Goal: Navigation & Orientation: Find specific page/section

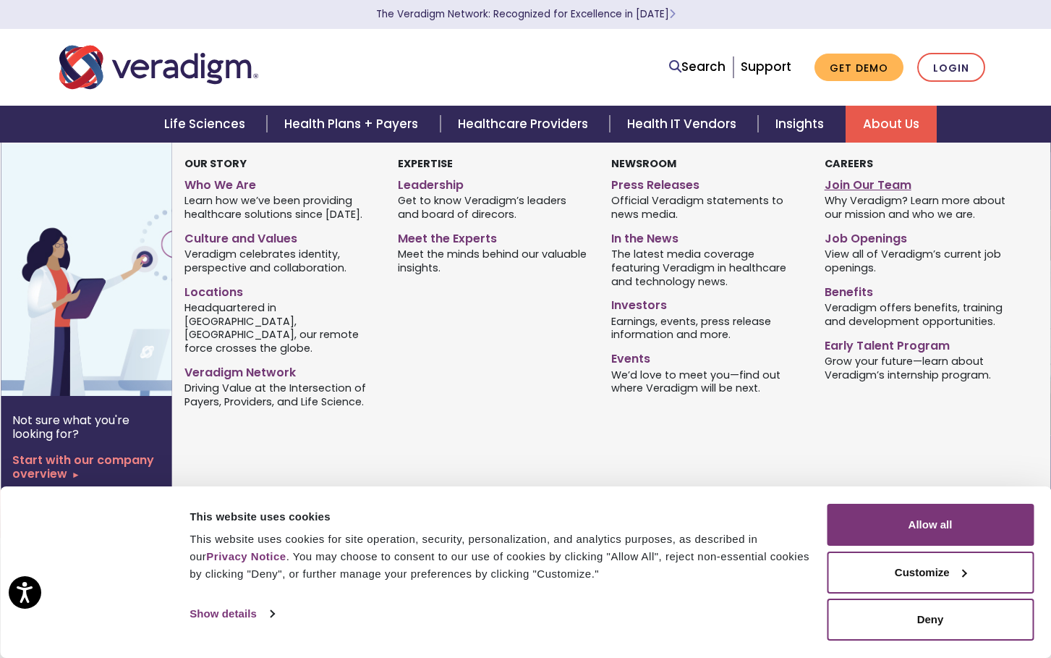
click at [884, 182] on link "Join Our Team" at bounding box center [921, 182] width 192 height 21
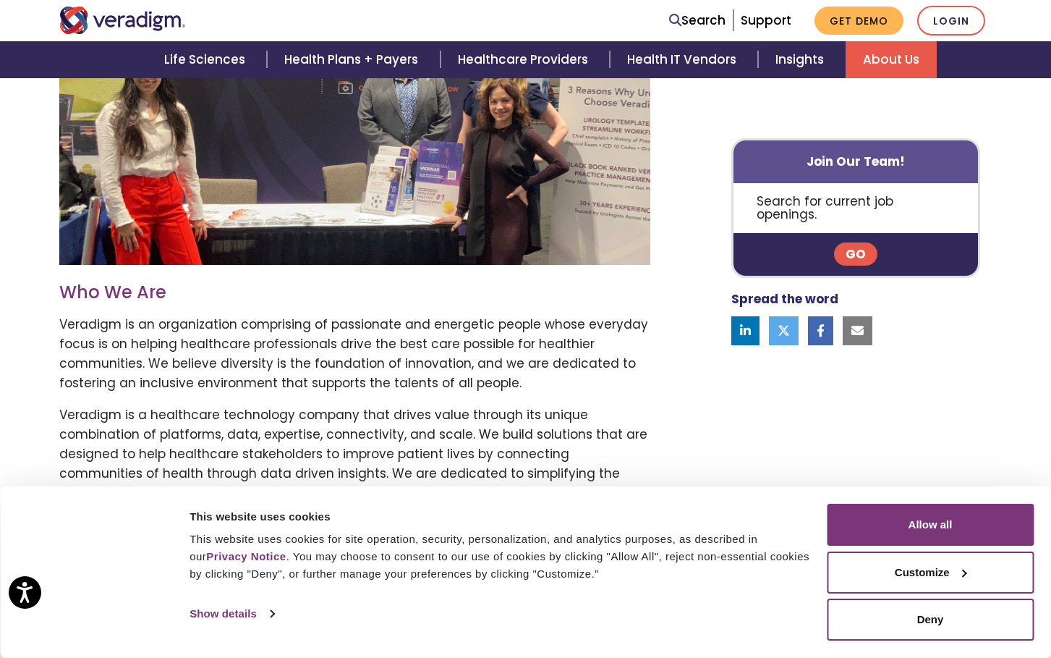
scroll to position [544, 0]
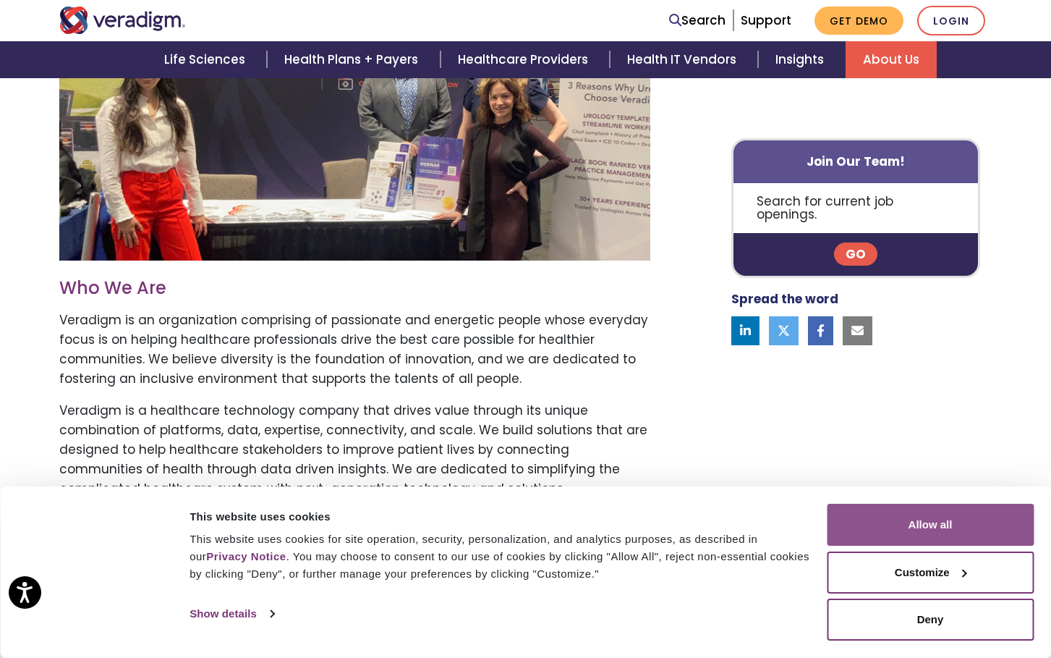
click at [949, 521] on button "Allow all" at bounding box center [930, 525] width 207 height 42
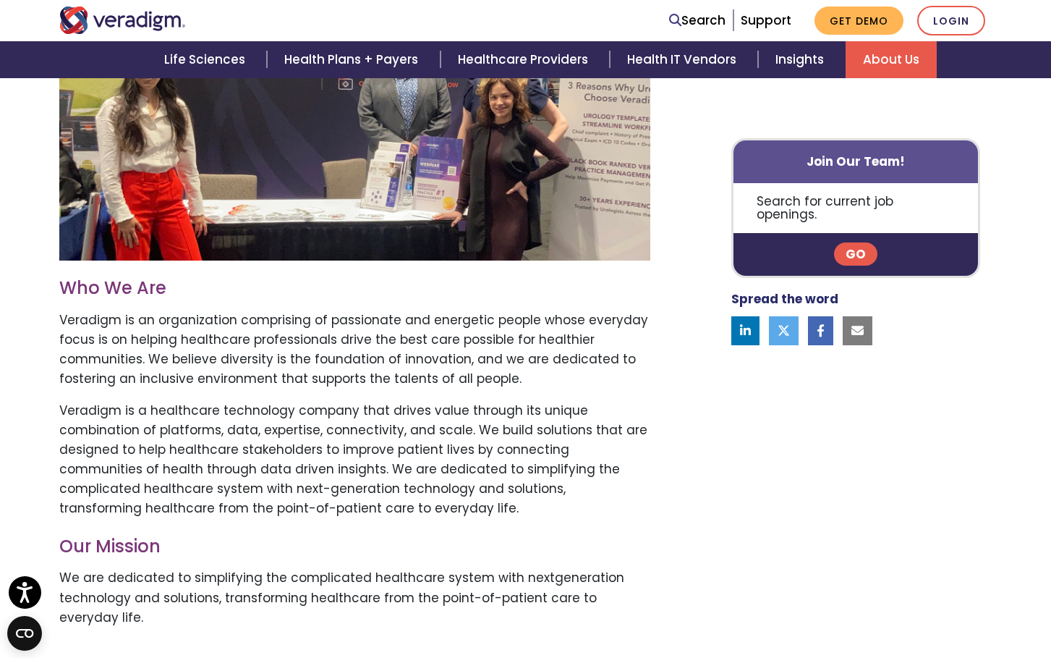
click at [859, 243] on link "Go" at bounding box center [855, 254] width 43 height 23
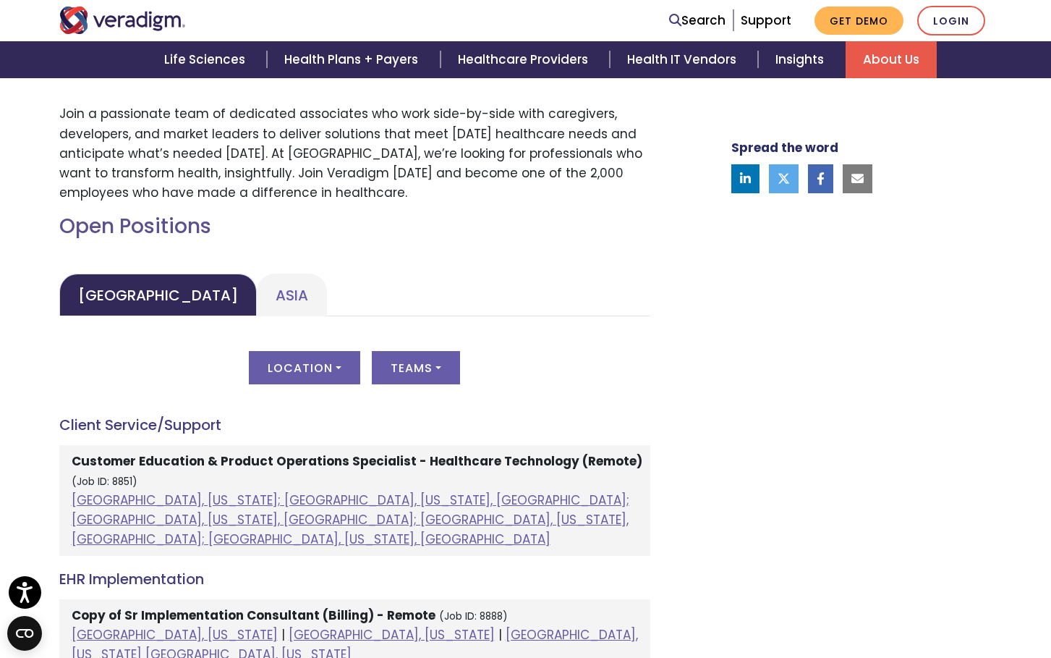
scroll to position [529, 0]
click at [257, 284] on link "Asia" at bounding box center [292, 295] width 70 height 43
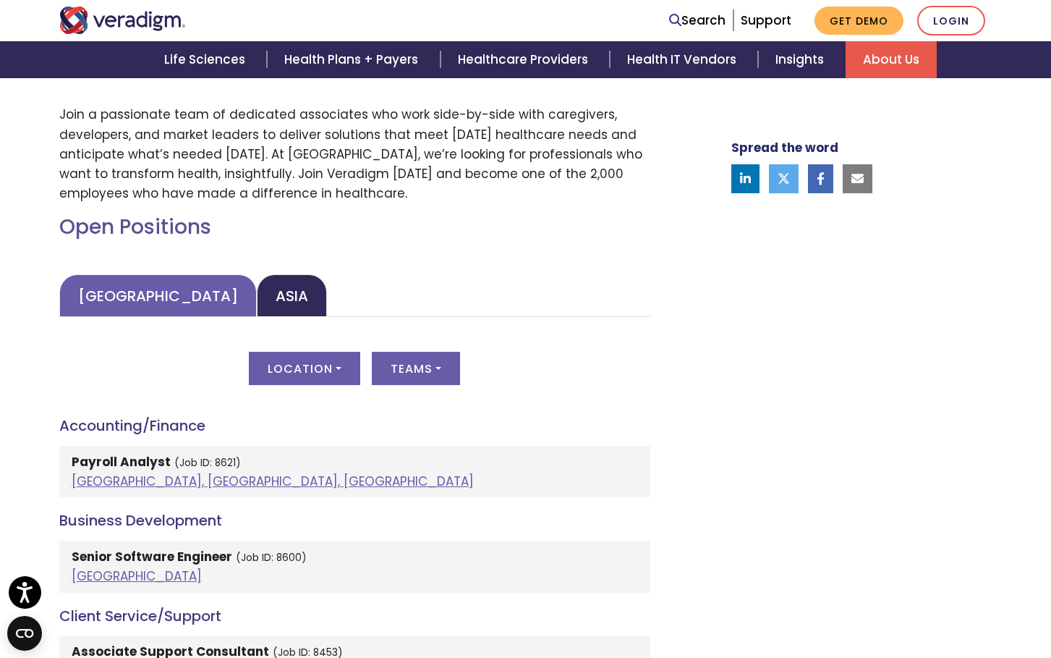
click at [109, 289] on link "[GEOGRAPHIC_DATA]" at bounding box center [158, 295] width 198 height 43
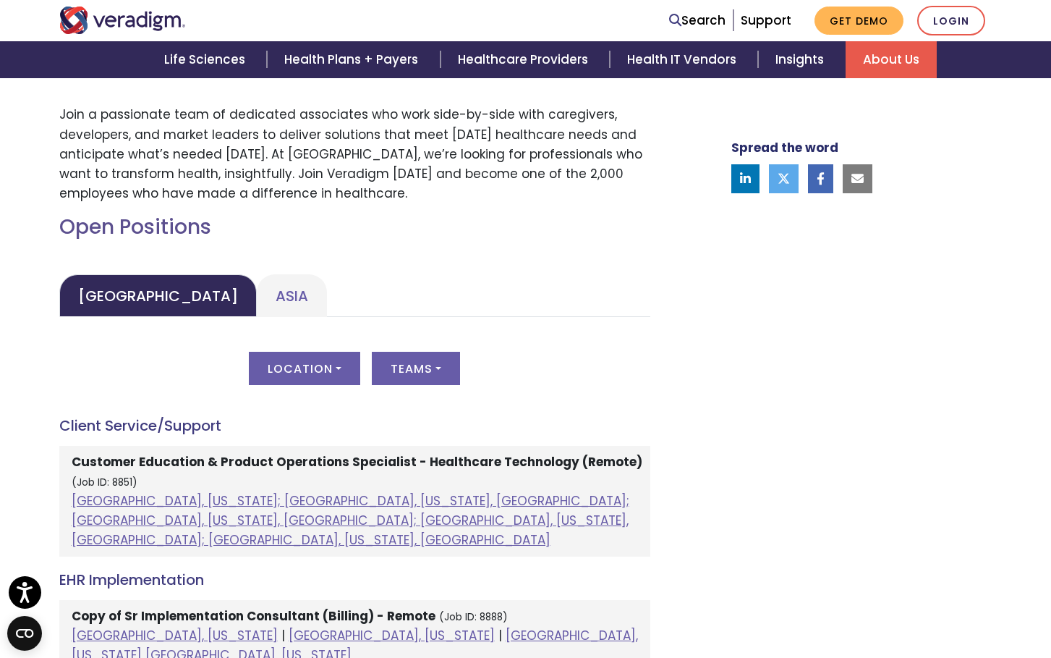
click at [146, 17] on img "Veradigm logo" at bounding box center [122, 20] width 127 height 27
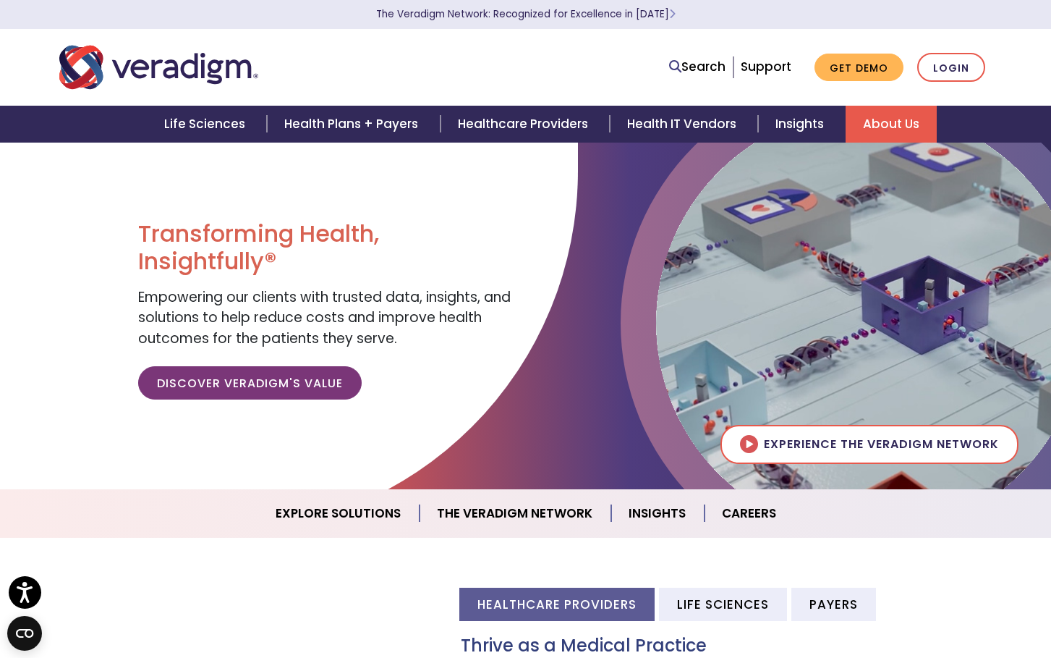
click at [899, 116] on link "About Us" at bounding box center [891, 124] width 91 height 37
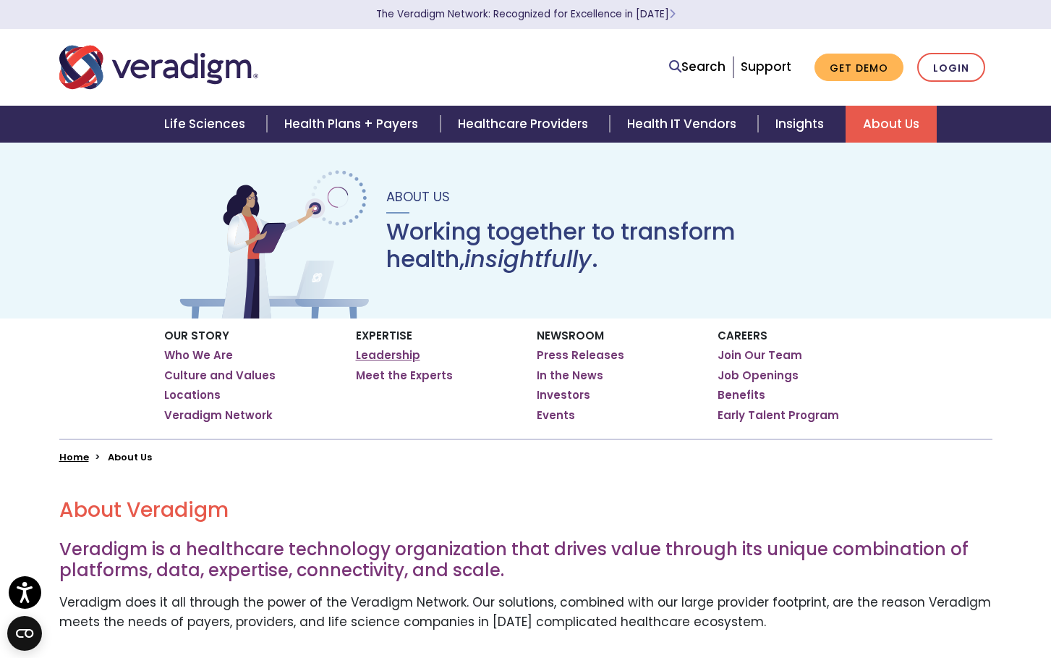
click at [405, 355] on link "Leadership" at bounding box center [388, 355] width 64 height 14
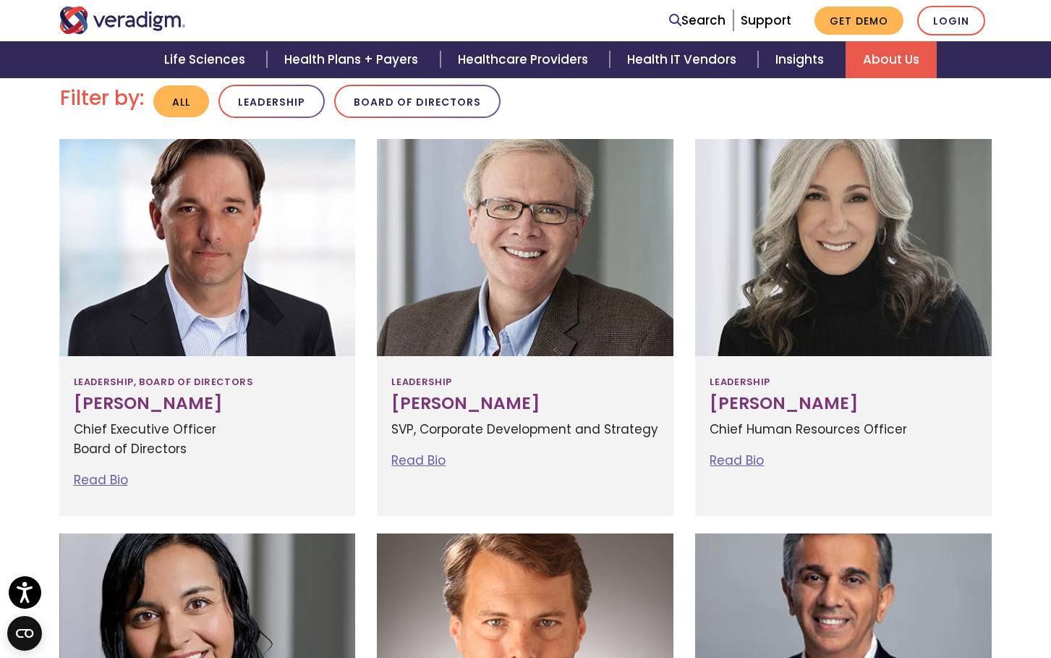
scroll to position [359, 0]
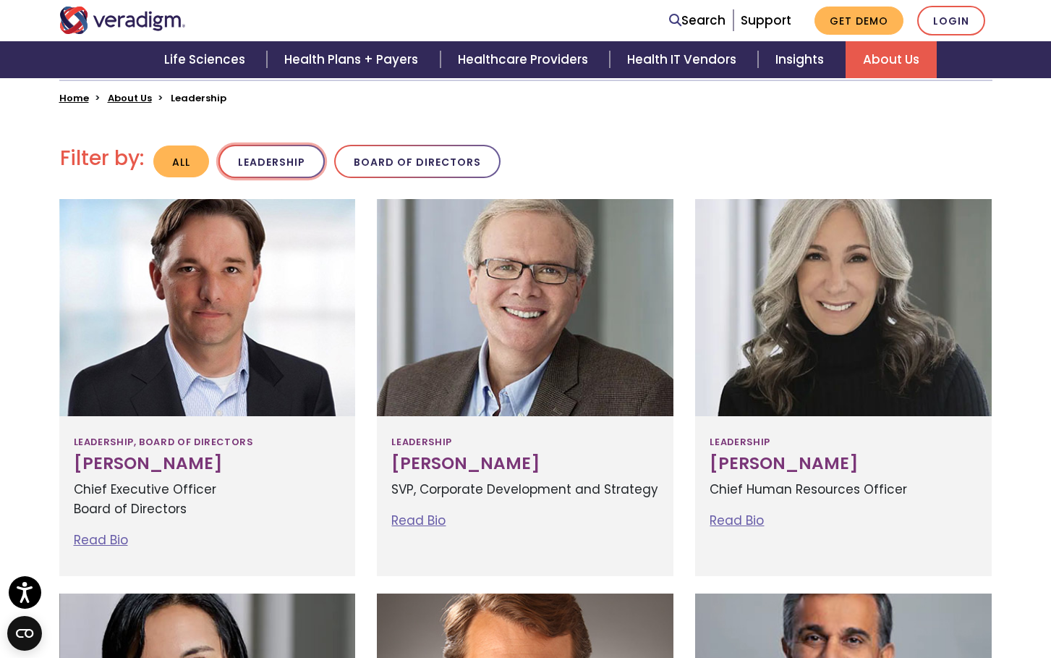
click at [266, 151] on button "Leadership" at bounding box center [272, 162] width 106 height 34
